Goal: Task Accomplishment & Management: Complete application form

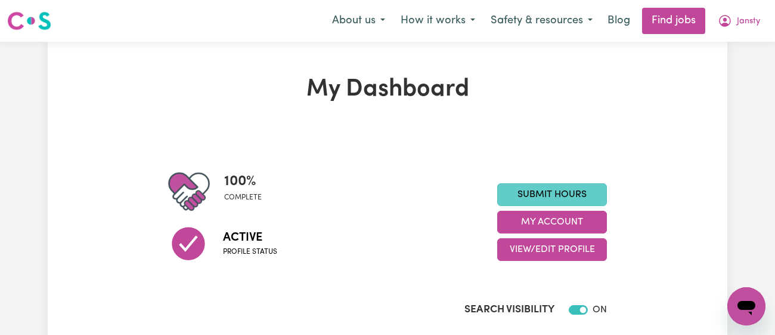
click at [541, 198] on link "Submit Hours" at bounding box center [552, 194] width 110 height 23
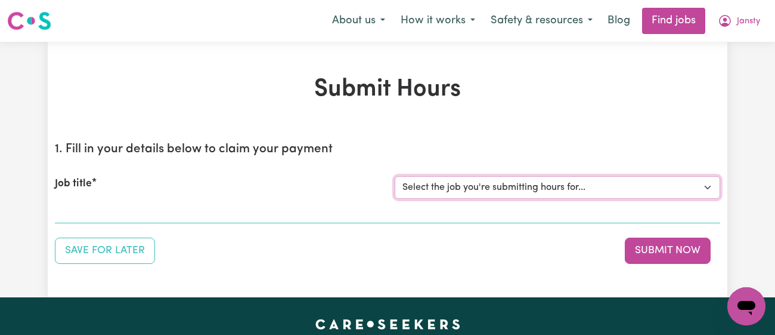
click at [547, 190] on select "Select the job you're submitting hours for... [[PERSON_NAME]] [DEMOGRAPHIC_DATA…" at bounding box center [558, 187] width 326 height 23
select select "13218"
click at [395, 176] on select "Select the job you're submitting hours for... [[PERSON_NAME]] [DEMOGRAPHIC_DATA…" at bounding box center [558, 187] width 326 height 23
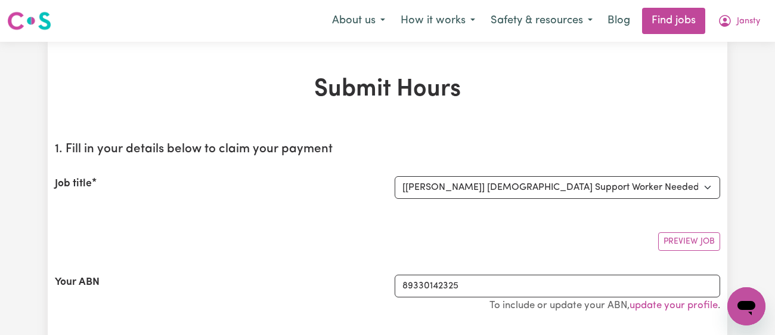
click at [348, 202] on div "Job title Select the job you're submitting hours for... [[PERSON_NAME]] [DEMOGR…" at bounding box center [388, 187] width 666 height 51
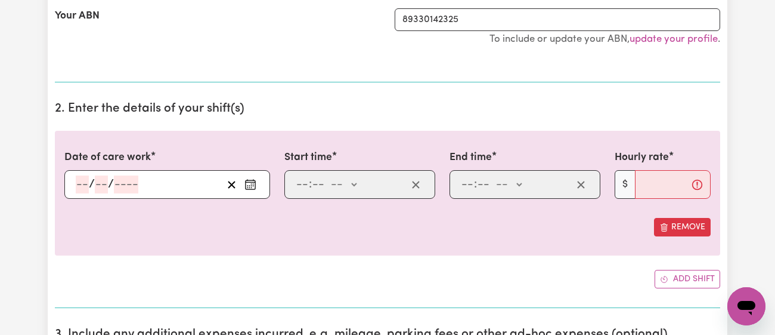
scroll to position [341, 0]
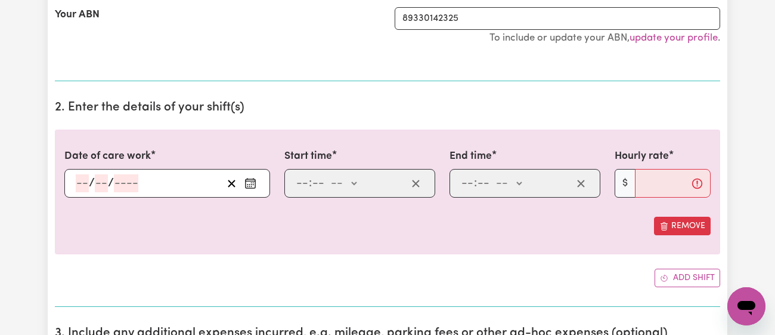
click at [253, 186] on icon "Enter the date of care work" at bounding box center [250, 183] width 12 height 12
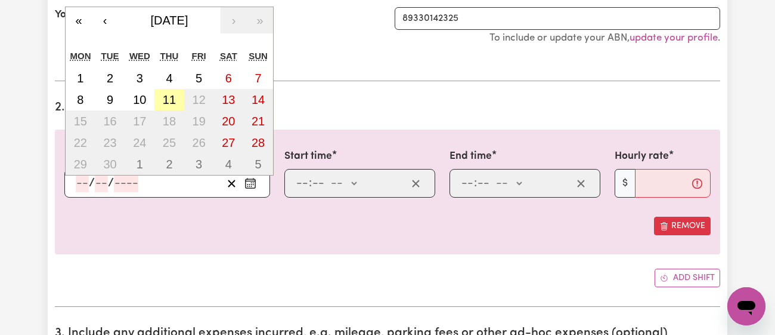
click at [172, 106] on button "11" at bounding box center [169, 99] width 30 height 21
type input "[DATE]"
type input "11"
type input "9"
type input "2025"
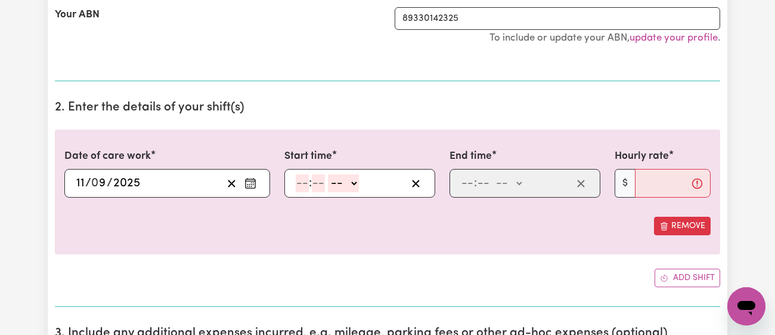
click at [300, 176] on input "number" at bounding box center [302, 183] width 13 height 18
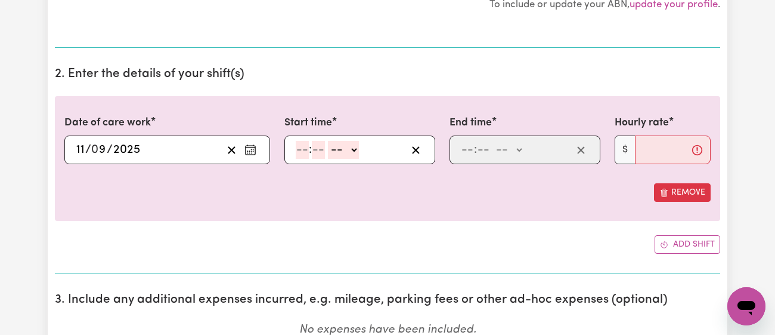
scroll to position [376, 0]
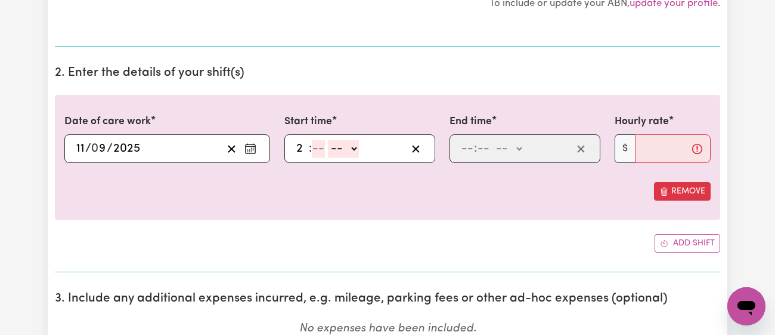
type input "2"
type input "30"
click at [349, 148] on select "-- am pm" at bounding box center [339, 149] width 31 height 18
select select "pm"
click at [324, 140] on select "-- am pm" at bounding box center [339, 149] width 31 height 18
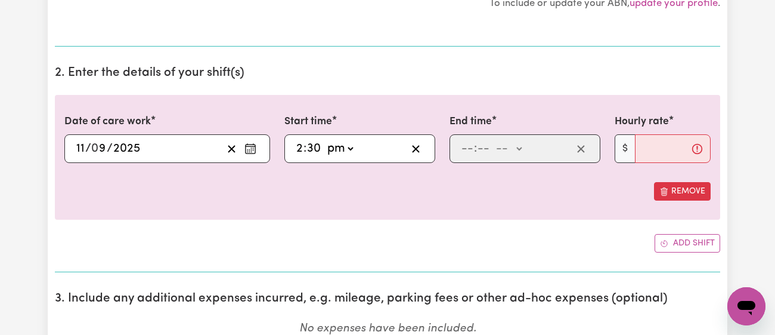
type input "14:30"
click at [463, 147] on input "number" at bounding box center [467, 149] width 13 height 18
type input "3"
type input "30"
click at [502, 147] on select "-- am pm" at bounding box center [505, 149] width 31 height 18
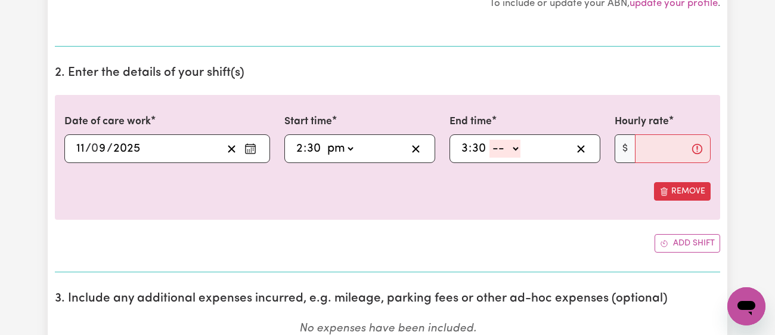
select select "pm"
click at [490, 140] on select "-- am pm" at bounding box center [505, 149] width 31 height 18
type input "15:30"
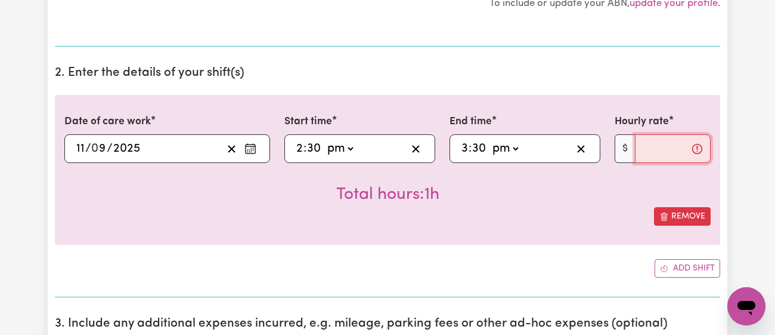
click at [636, 154] on input "Hourly rate" at bounding box center [673, 148] width 76 height 29
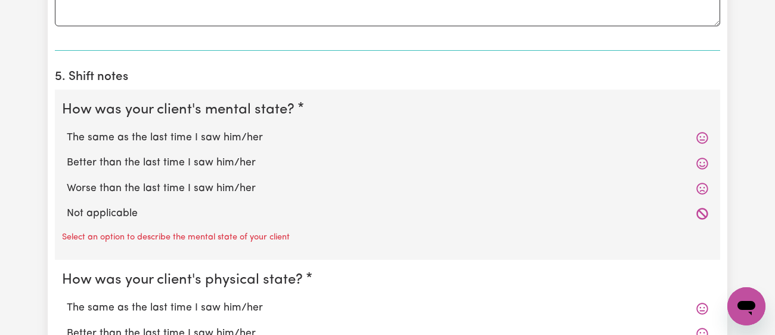
scroll to position [906, 0]
type input "42"
click at [246, 134] on label "The same as the last time I saw him/her" at bounding box center [388, 139] width 642 height 16
click at [67, 131] on input "The same as the last time I saw him/her" at bounding box center [66, 130] width 1 height 1
radio input "true"
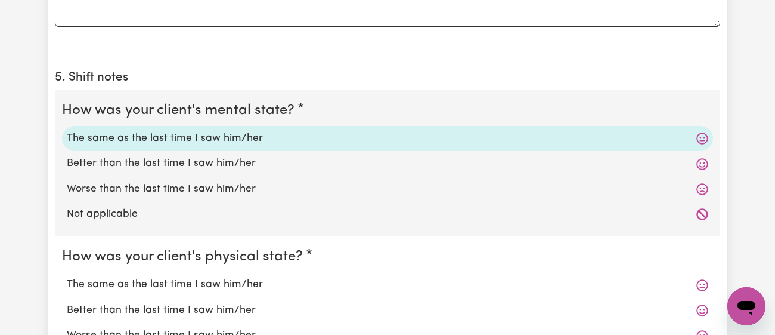
scroll to position [1064, 0]
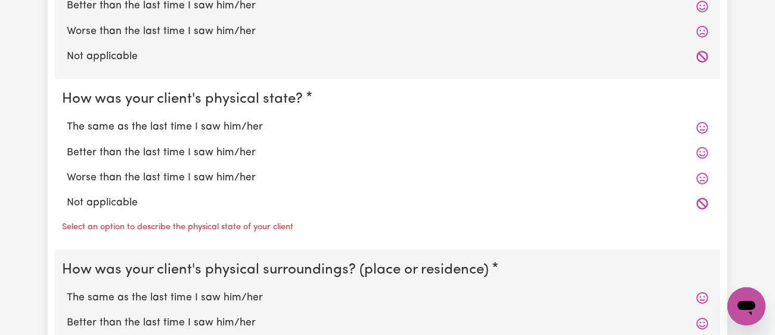
click at [248, 126] on label "The same as the last time I saw him/her" at bounding box center [388, 127] width 642 height 16
click at [67, 119] on input "The same as the last time I saw him/her" at bounding box center [66, 119] width 1 height 1
radio input "true"
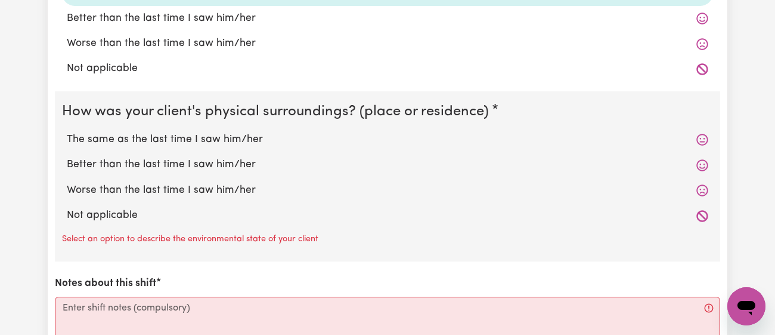
click at [244, 138] on label "The same as the last time I saw him/her" at bounding box center [388, 140] width 642 height 16
click at [67, 132] on input "The same as the last time I saw him/her" at bounding box center [66, 131] width 1 height 1
radio input "true"
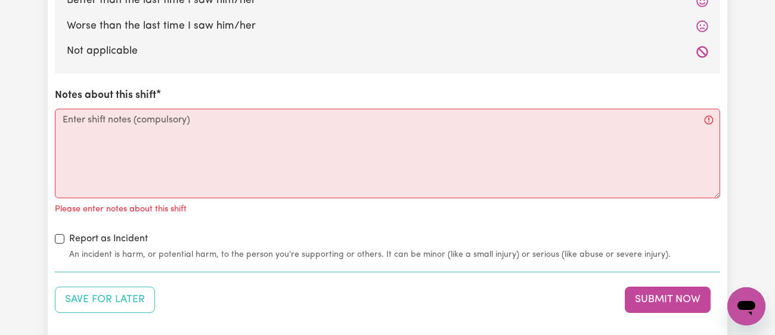
scroll to position [1357, 0]
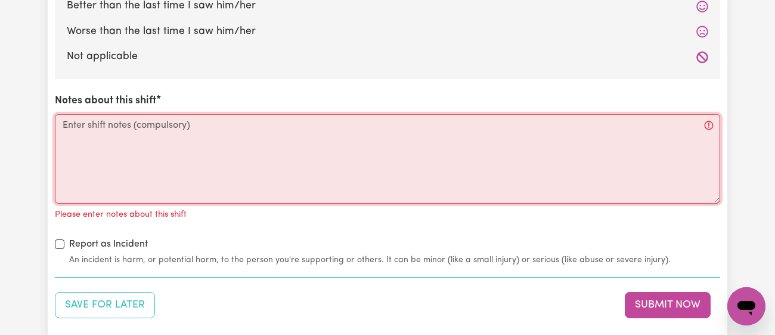
click at [244, 138] on textarea "Notes about this shift" at bounding box center [388, 158] width 666 height 89
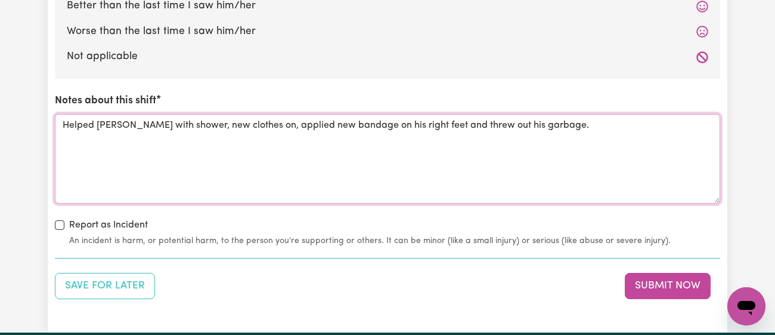
type textarea "Helped [PERSON_NAME] with shower, new clothes on, applied new bandage on his ri…"
click at [142, 289] on button "Save for Later" at bounding box center [105, 286] width 100 height 26
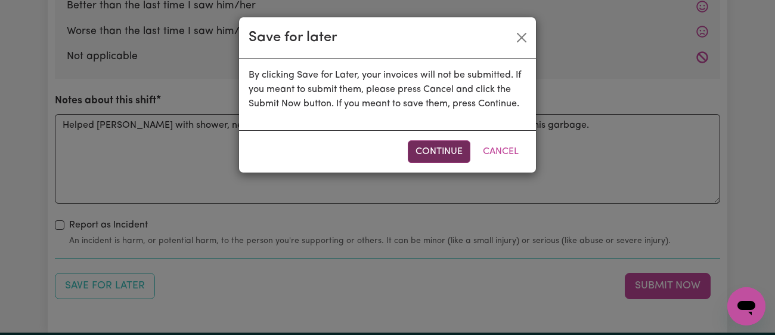
click at [444, 149] on button "Continue" at bounding box center [439, 151] width 63 height 23
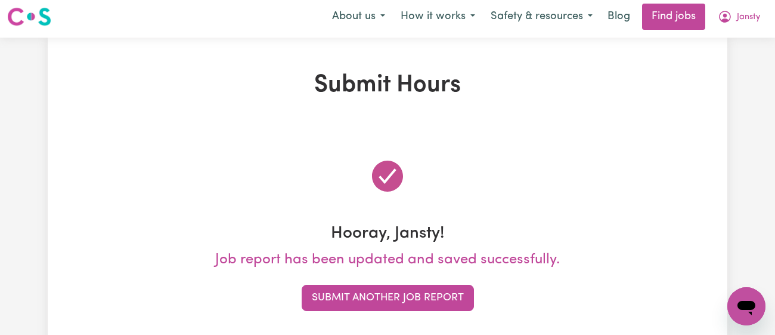
scroll to position [0, 0]
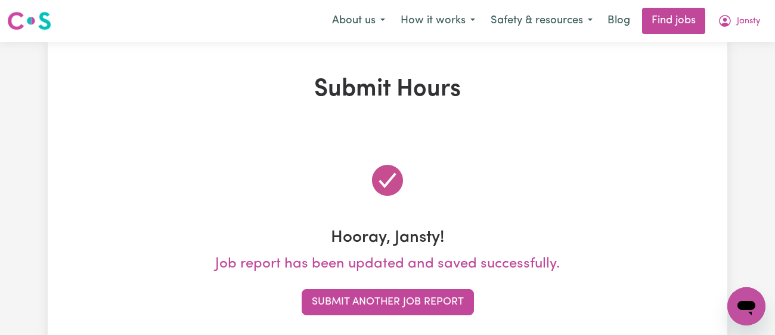
click at [397, 287] on div "Hooray, Jansty! Job report has been updated and saved successfully. Submit Anot…" at bounding box center [388, 237] width 666 height 211
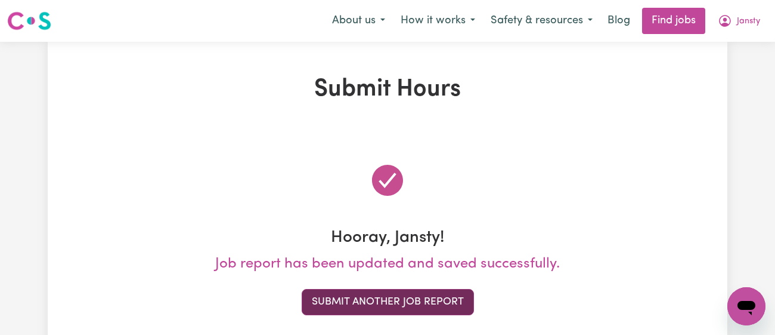
click at [395, 293] on button "Submit Another Job Report" at bounding box center [388, 302] width 172 height 26
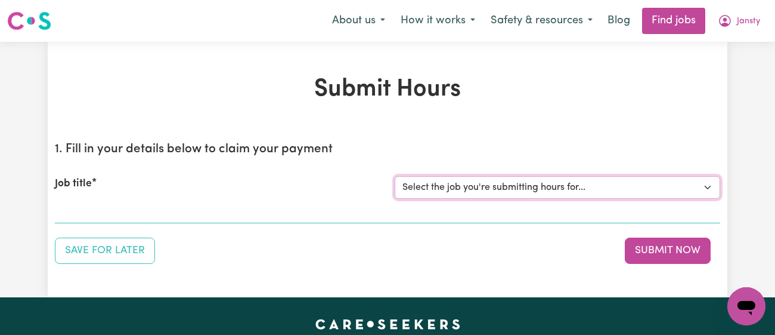
click at [502, 190] on select "Select the job you're submitting hours for... [[PERSON_NAME]] [DEMOGRAPHIC_DATA…" at bounding box center [558, 187] width 326 height 23
select select "8504"
click at [395, 176] on select "Select the job you're submitting hours for... [[PERSON_NAME]] [DEMOGRAPHIC_DATA…" at bounding box center [558, 187] width 326 height 23
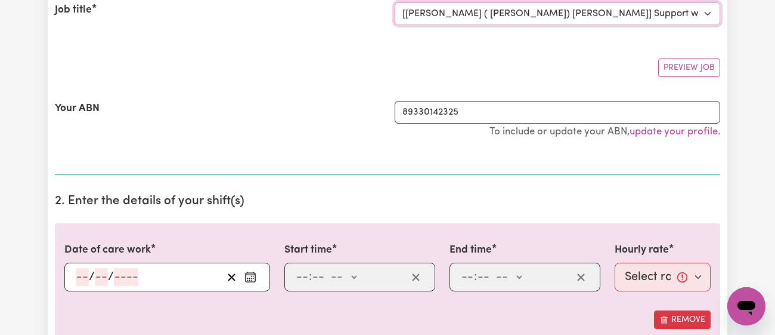
scroll to position [173, 0]
click at [343, 135] on div "Your ABN" at bounding box center [218, 125] width 340 height 49
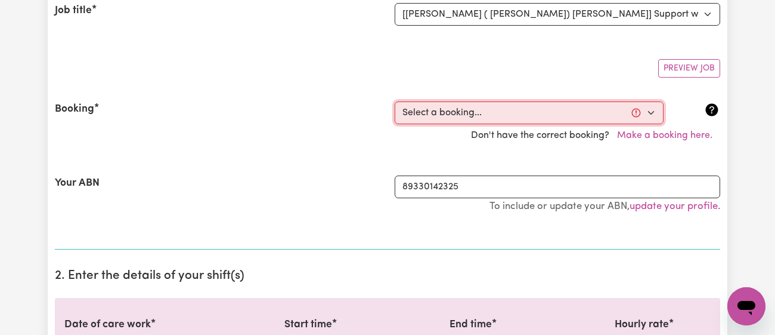
click at [445, 111] on select "Select a booking... [DATE] 01:00pm to 02:30pm (RECURRING) [DATE] 01:00pm to 02:…" at bounding box center [529, 112] width 269 height 23
select select "348986"
click at [395, 101] on select "Select a booking... [DATE] 01:00pm to 02:30pm (RECURRING) [DATE] 01:00pm to 02:…" at bounding box center [529, 112] width 269 height 23
type input "[DATE]"
type input "11"
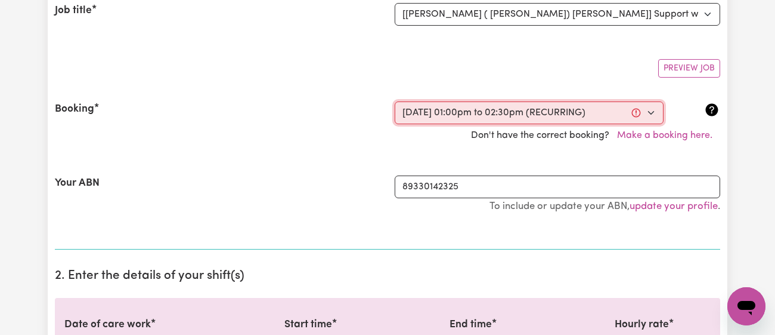
type input "9"
type input "2025"
type input "13:00"
type input "1"
type input "0"
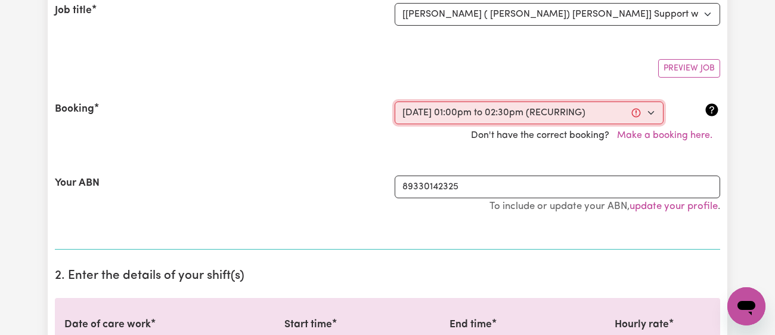
select select "pm"
type input "14:30"
type input "2"
type input "30"
select select "pm"
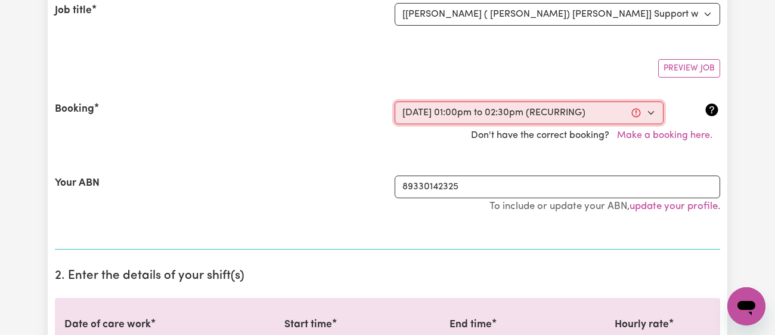
select select "41.75-Weekday"
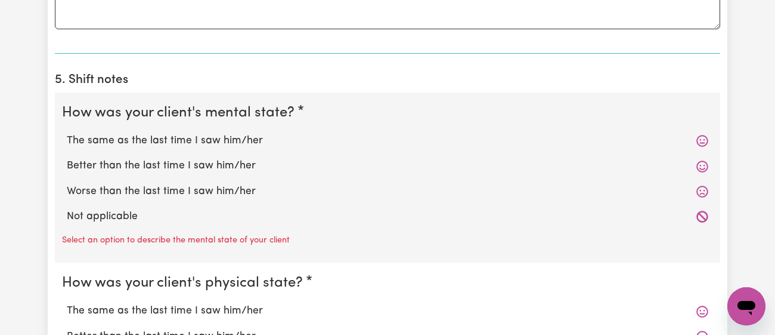
scroll to position [909, 0]
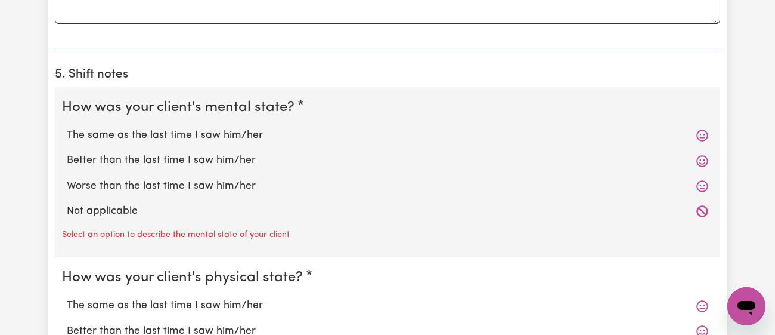
click at [211, 163] on label "Better than the last time I saw him/her" at bounding box center [388, 161] width 642 height 16
click at [67, 153] on input "Better than the last time I saw him/her" at bounding box center [66, 152] width 1 height 1
radio input "true"
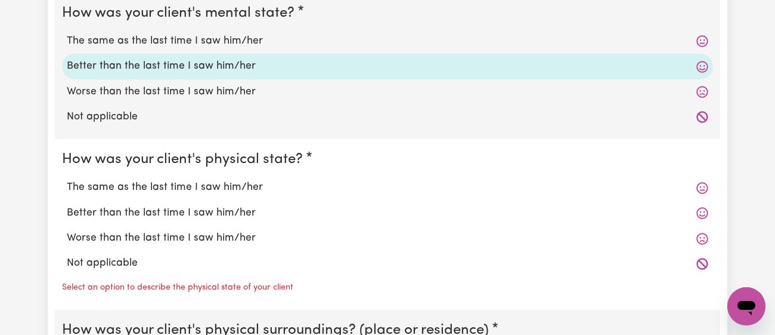
scroll to position [1004, 0]
click at [205, 212] on label "Better than the last time I saw him/her" at bounding box center [388, 213] width 642 height 16
click at [67, 205] on input "Better than the last time I saw him/her" at bounding box center [66, 204] width 1 height 1
radio input "true"
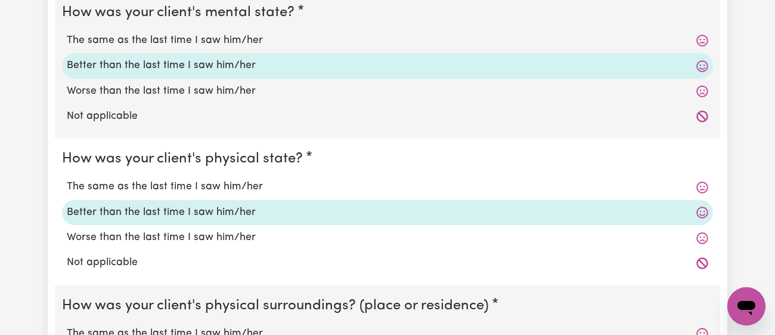
scroll to position [1153, 0]
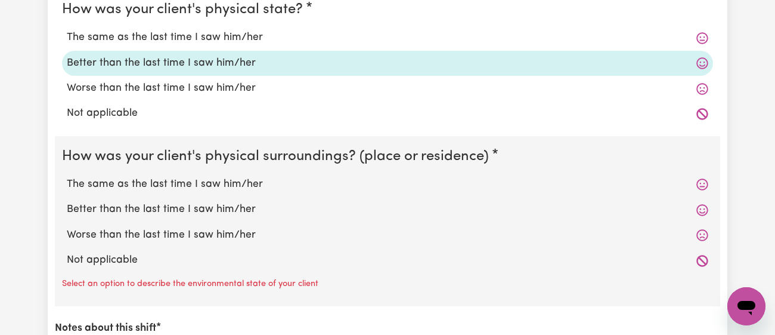
click at [205, 209] on label "Better than the last time I saw him/her" at bounding box center [388, 210] width 642 height 16
click at [67, 202] on input "Better than the last time I saw him/her" at bounding box center [66, 201] width 1 height 1
radio input "true"
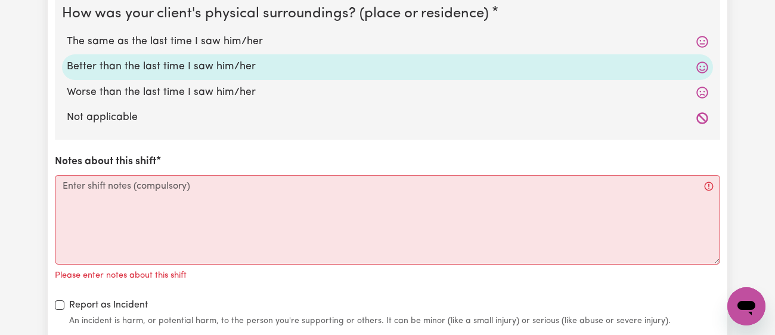
scroll to position [1295, 0]
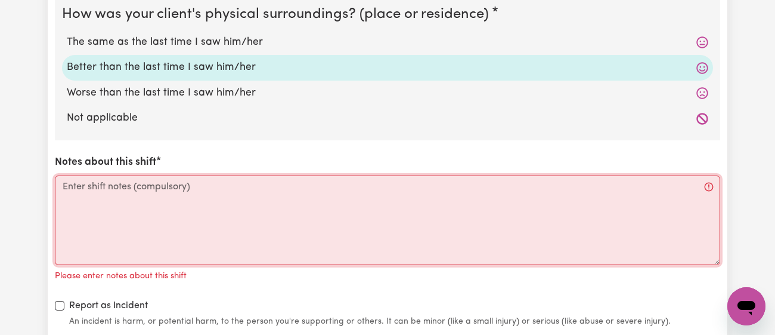
click at [205, 209] on textarea "Notes about this shift" at bounding box center [388, 219] width 666 height 89
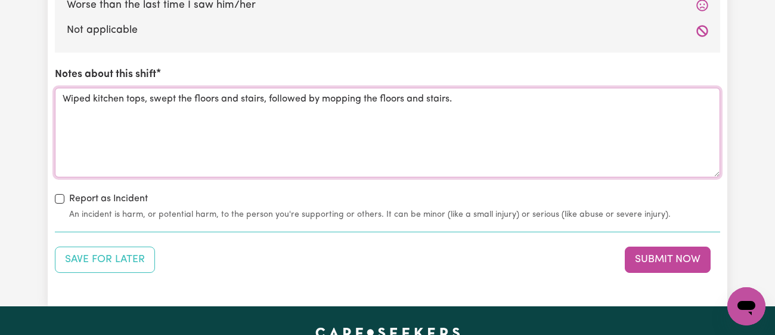
scroll to position [1384, 0]
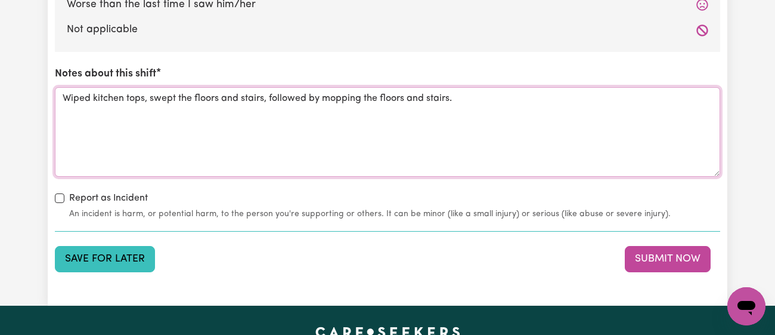
type textarea "Wiped kitchen tops, swept the floors and stairs, followed by mopping the floors…"
click at [143, 256] on button "Save for Later" at bounding box center [105, 259] width 100 height 26
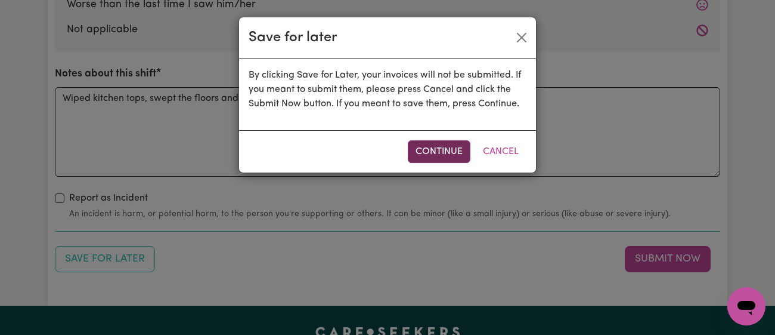
click at [424, 148] on button "Continue" at bounding box center [439, 151] width 63 height 23
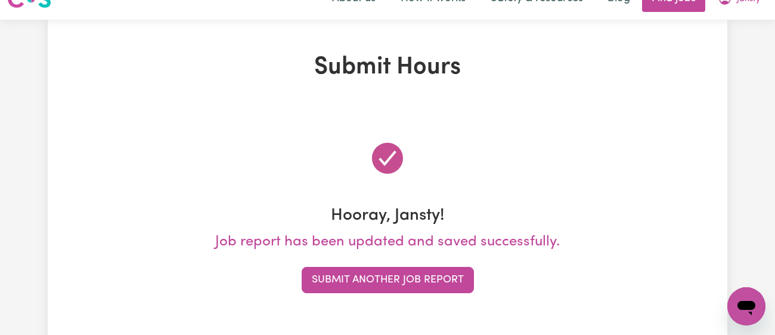
scroll to position [0, 0]
